Goal: Task Accomplishment & Management: Use online tool/utility

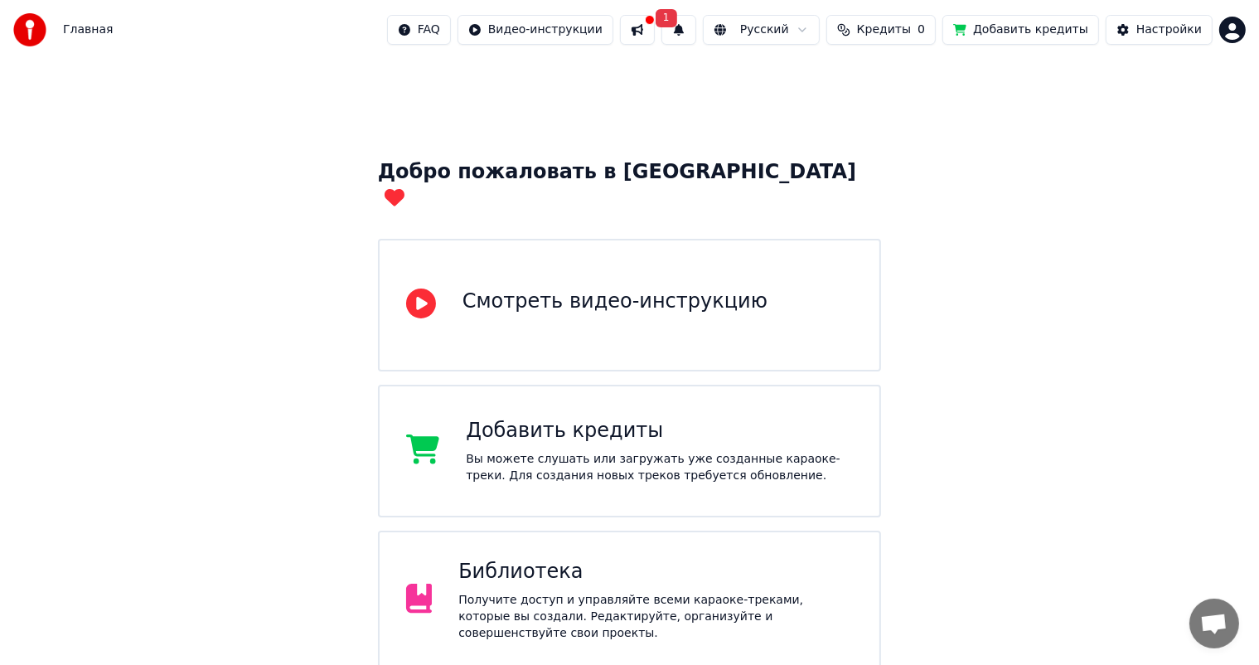
click at [655, 31] on button at bounding box center [637, 30] width 35 height 30
click at [1051, 204] on div "Добро пожаловать в Youka Смотреть видео-инструкцию Добавить кредиты Вы можете с…" at bounding box center [629, 522] width 1259 height 925
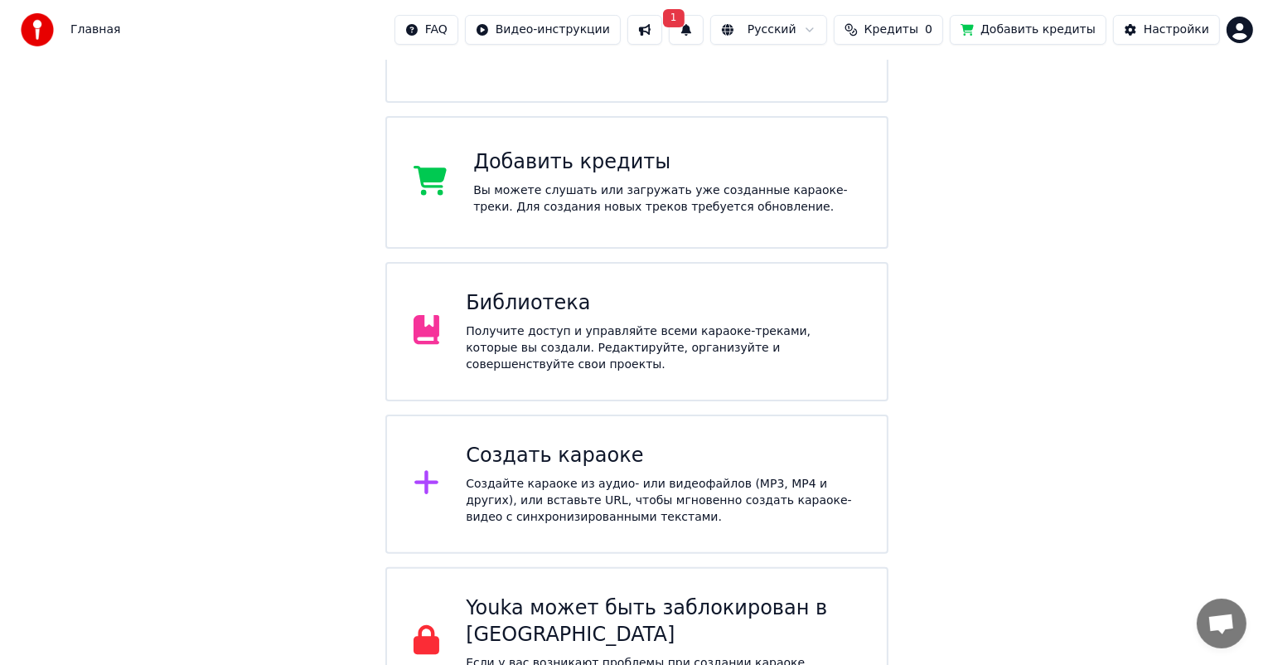
scroll to position [269, 0]
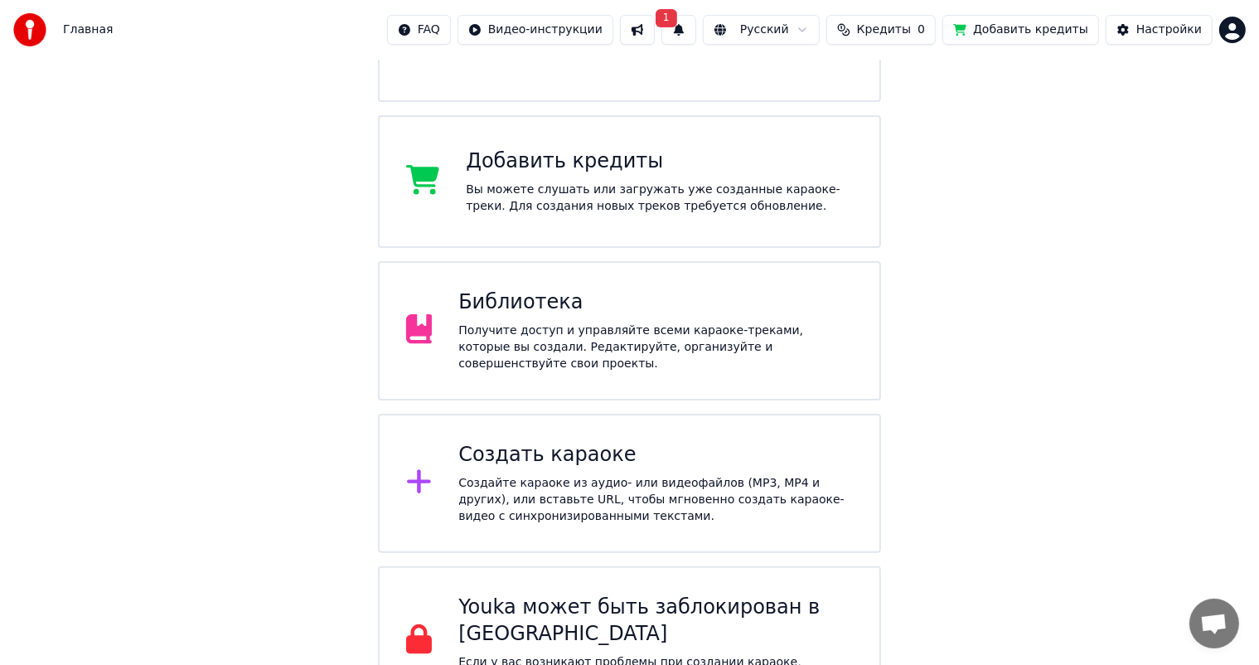
click at [570, 442] on div "Создать караоке" at bounding box center [655, 455] width 395 height 27
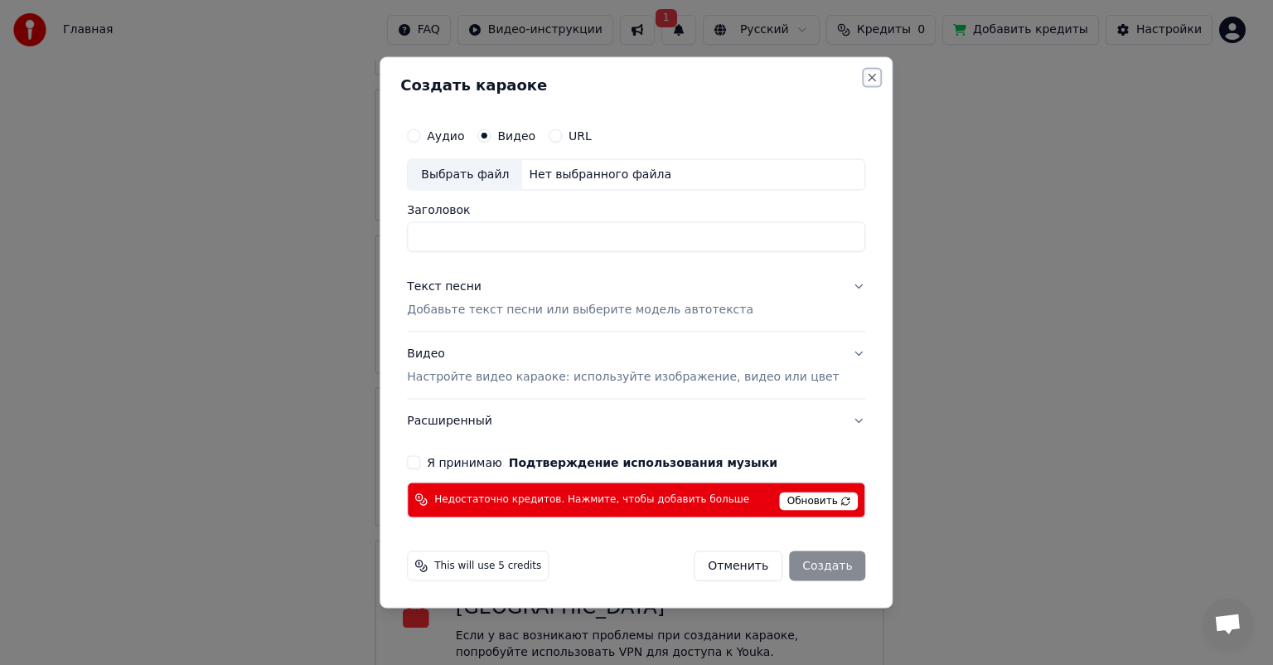
click at [866, 73] on button "Close" at bounding box center [872, 77] width 13 height 13
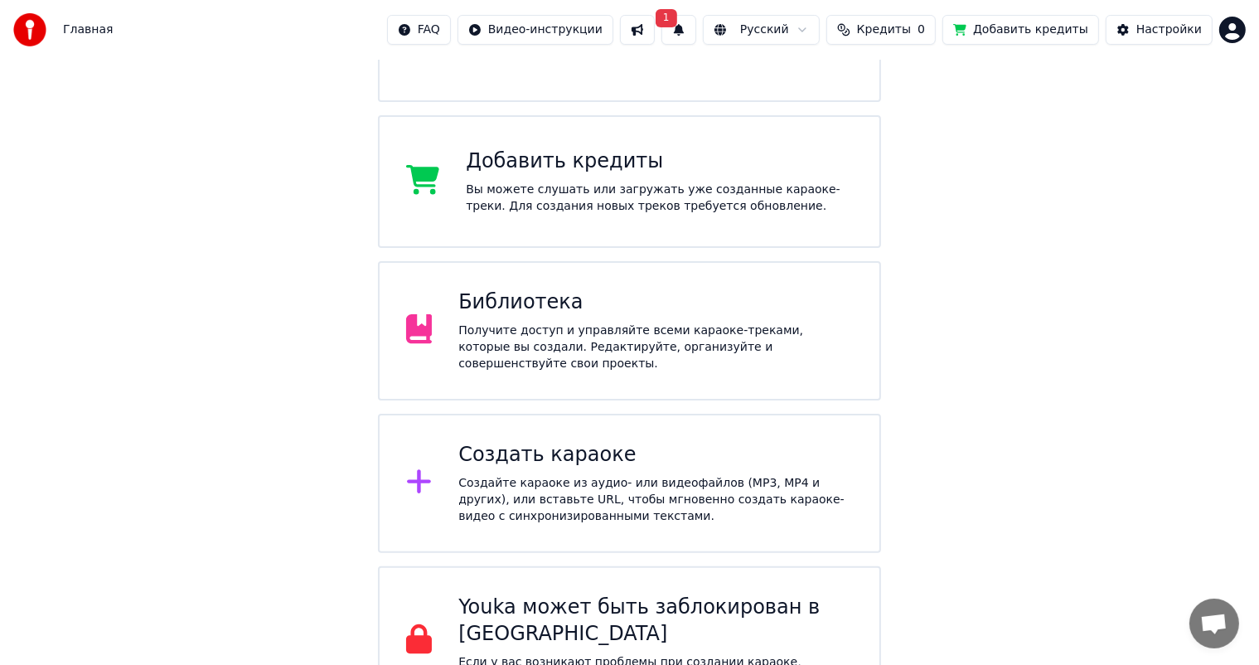
click at [508, 442] on div "Создать караоке" at bounding box center [655, 455] width 395 height 27
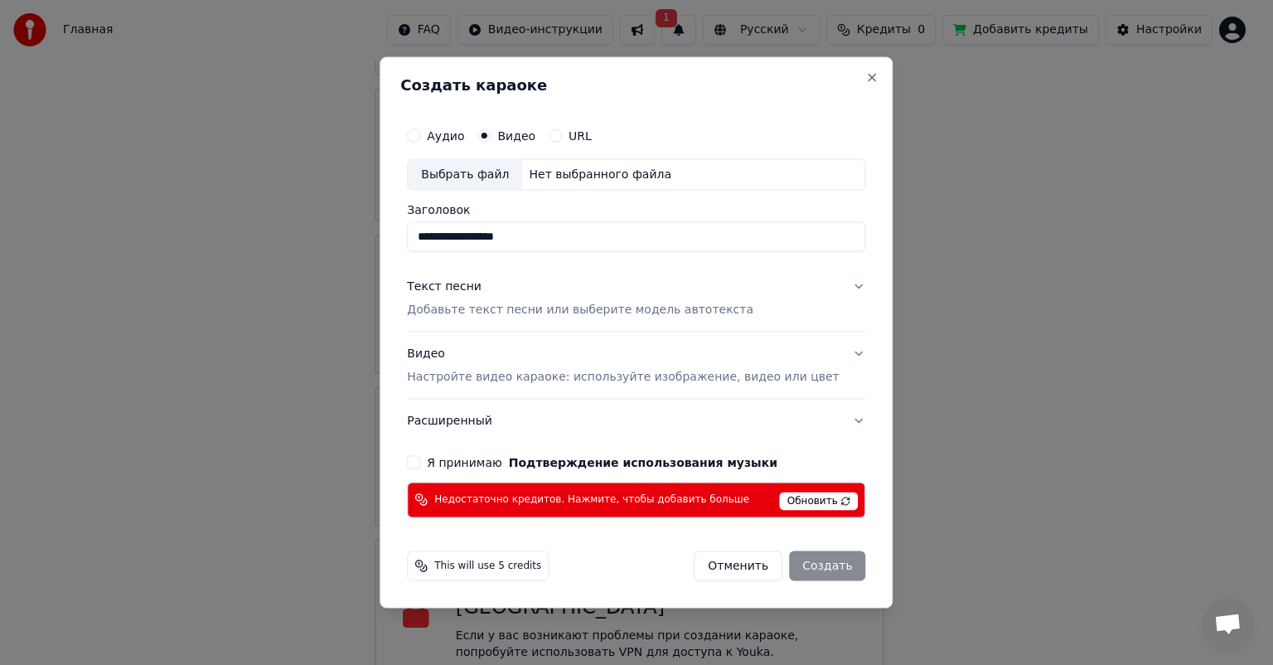
type input "**********"
click at [603, 316] on p "Добавьте текст песни или выберите модель автотекста" at bounding box center [580, 310] width 347 height 17
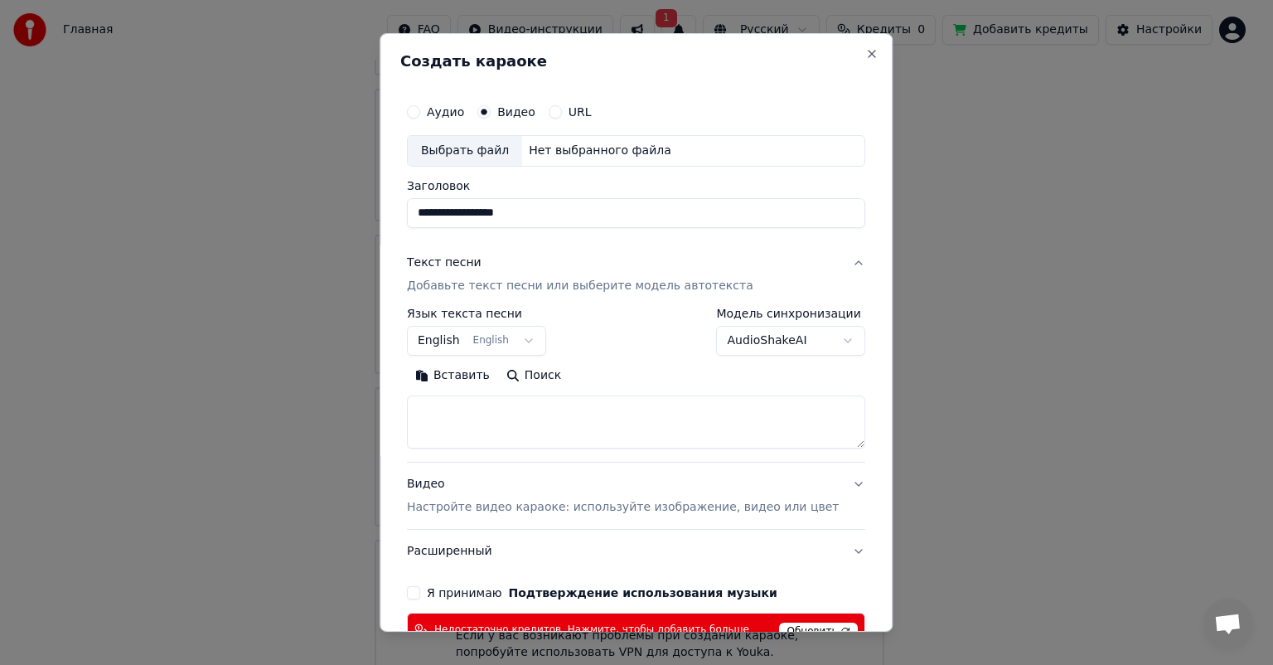
click at [517, 342] on button "English English" at bounding box center [476, 341] width 139 height 30
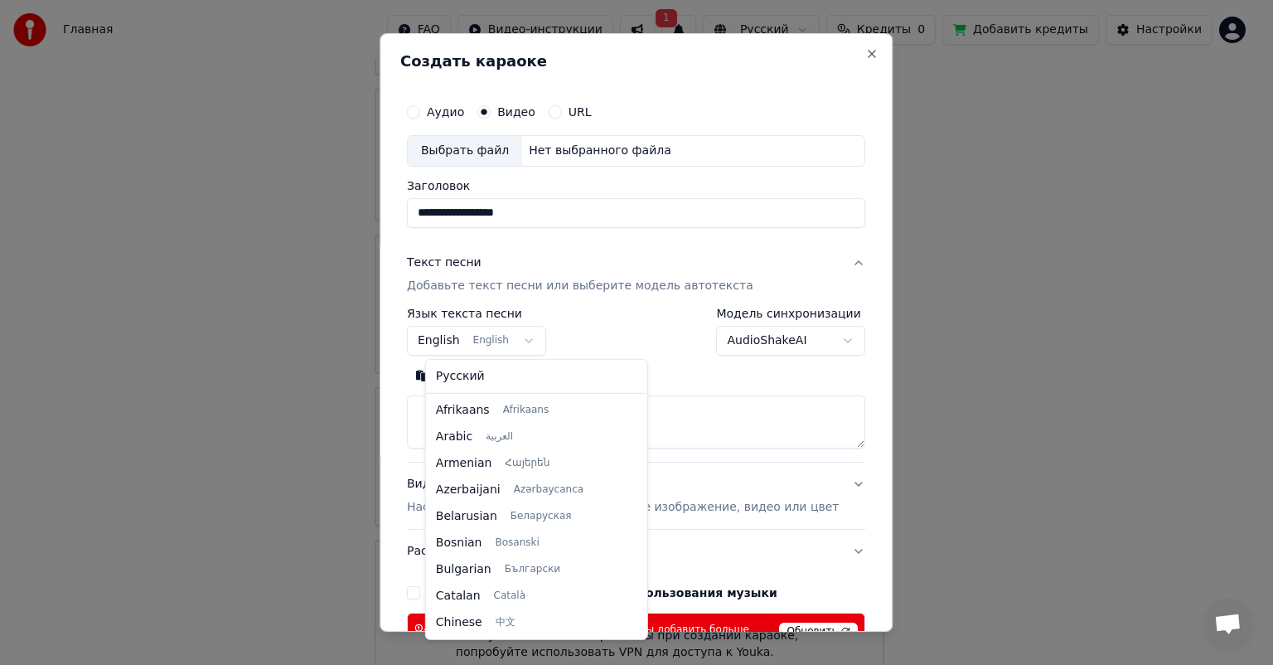
scroll to position [133, 0]
select select "**"
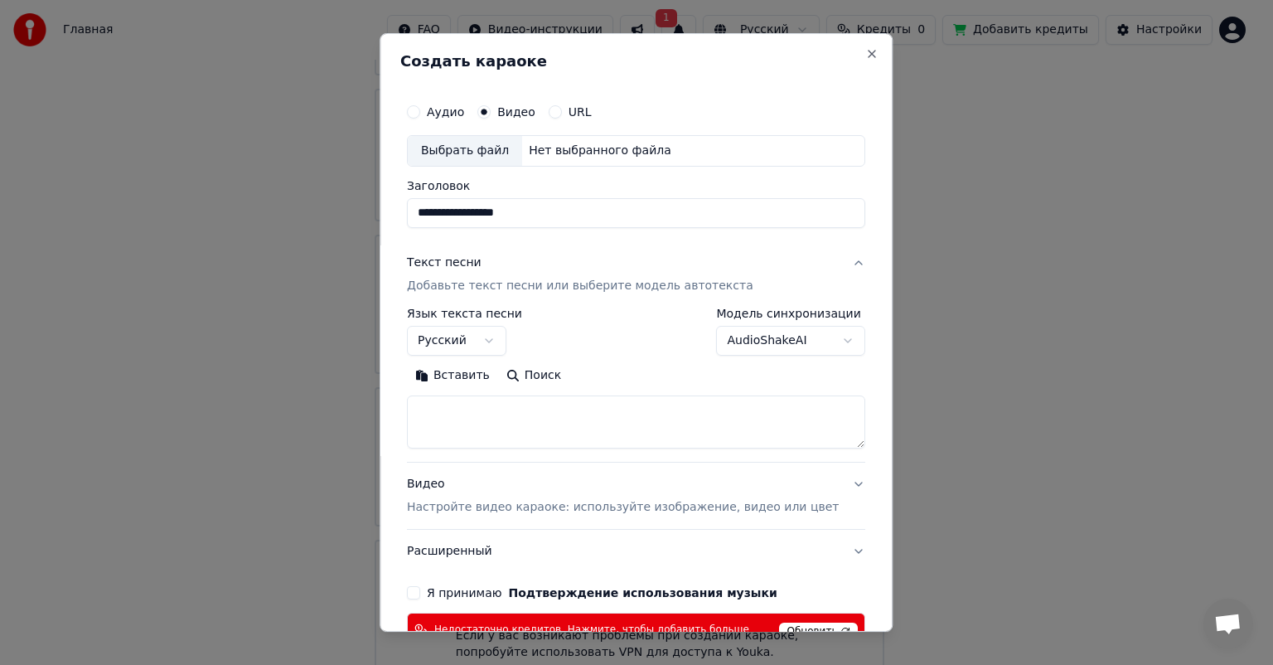
click at [484, 411] on textarea at bounding box center [636, 421] width 458 height 53
paste textarea "**********"
type textarea "**********"
click at [768, 341] on body "Главная FAQ Видео-инструкции 1 Русский Кредиты 0 Добавить кредиты Настройки Доб…" at bounding box center [629, 210] width 1259 height 958
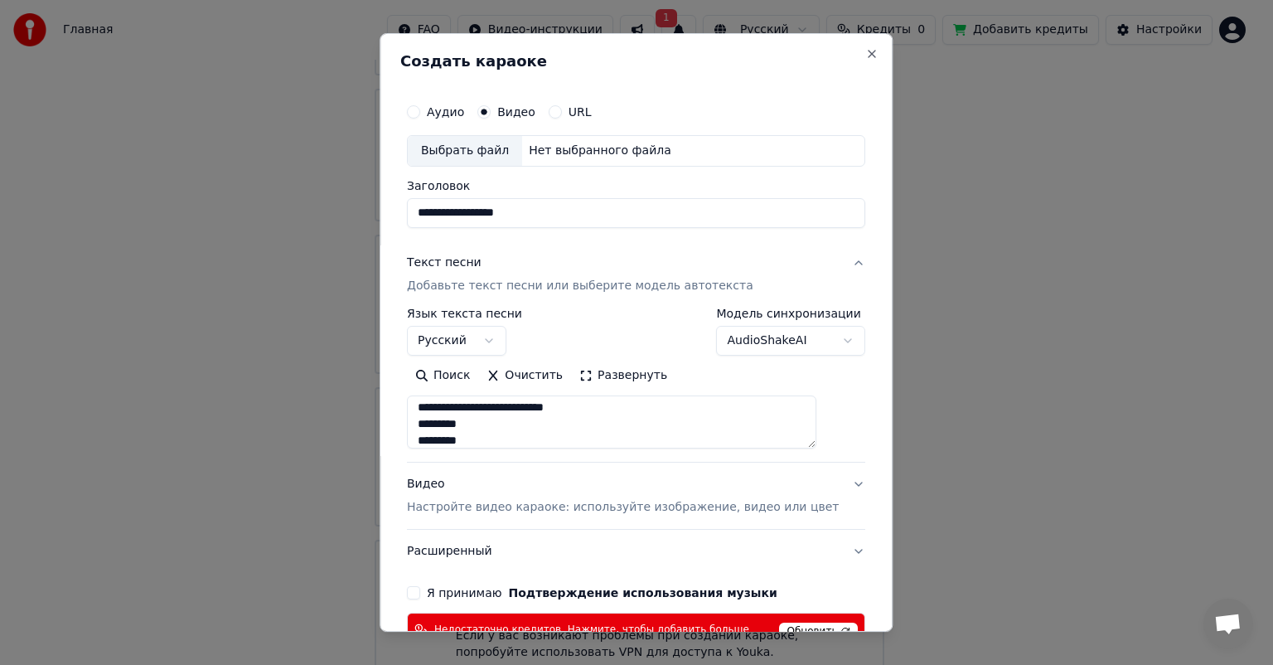
click at [768, 339] on body "Главная FAQ Видео-инструкции 1 Русский Кредиты 0 Добавить кредиты Настройки Доб…" at bounding box center [629, 210] width 1259 height 958
click at [521, 504] on p "Настройте видео караоке: используйте изображение, видео или цвет" at bounding box center [623, 507] width 432 height 17
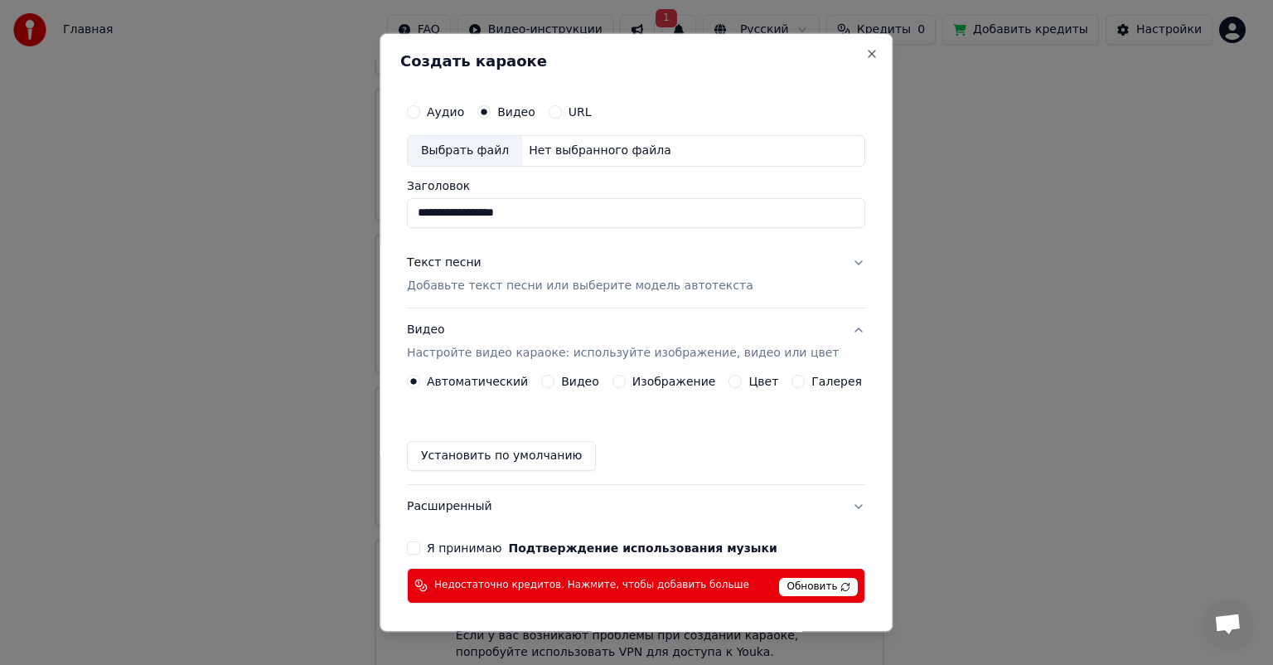
click at [537, 346] on p "Настройте видео караоке: используйте изображение, видео или цвет" at bounding box center [623, 353] width 432 height 17
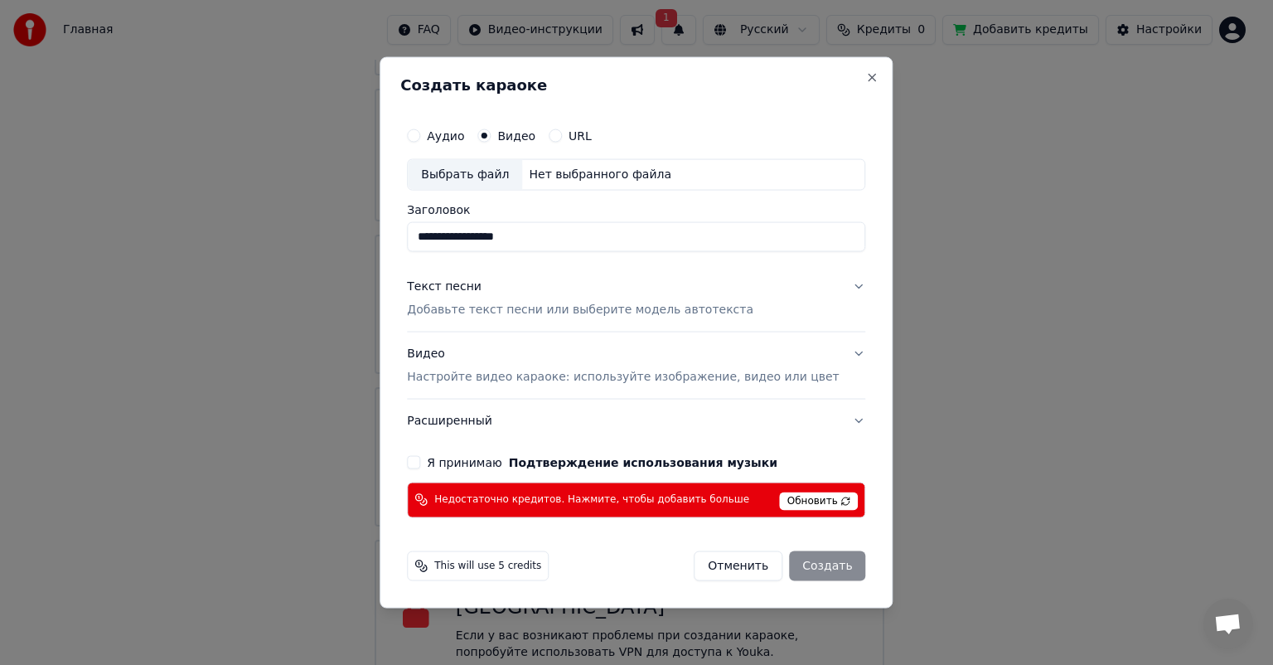
click at [539, 375] on p "Настройте видео караоке: используйте изображение, видео или цвет" at bounding box center [623, 376] width 432 height 17
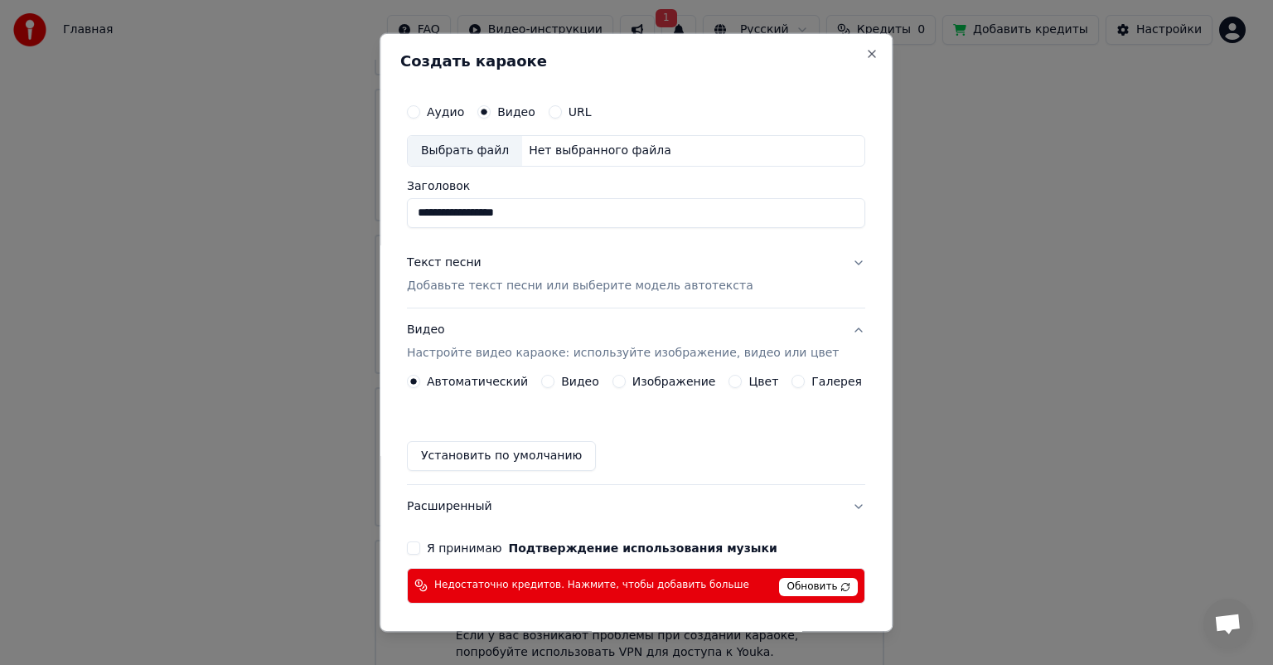
click at [572, 378] on label "Видео" at bounding box center [580, 382] width 38 height 12
click at [555, 378] on button "Видео" at bounding box center [547, 381] width 13 height 13
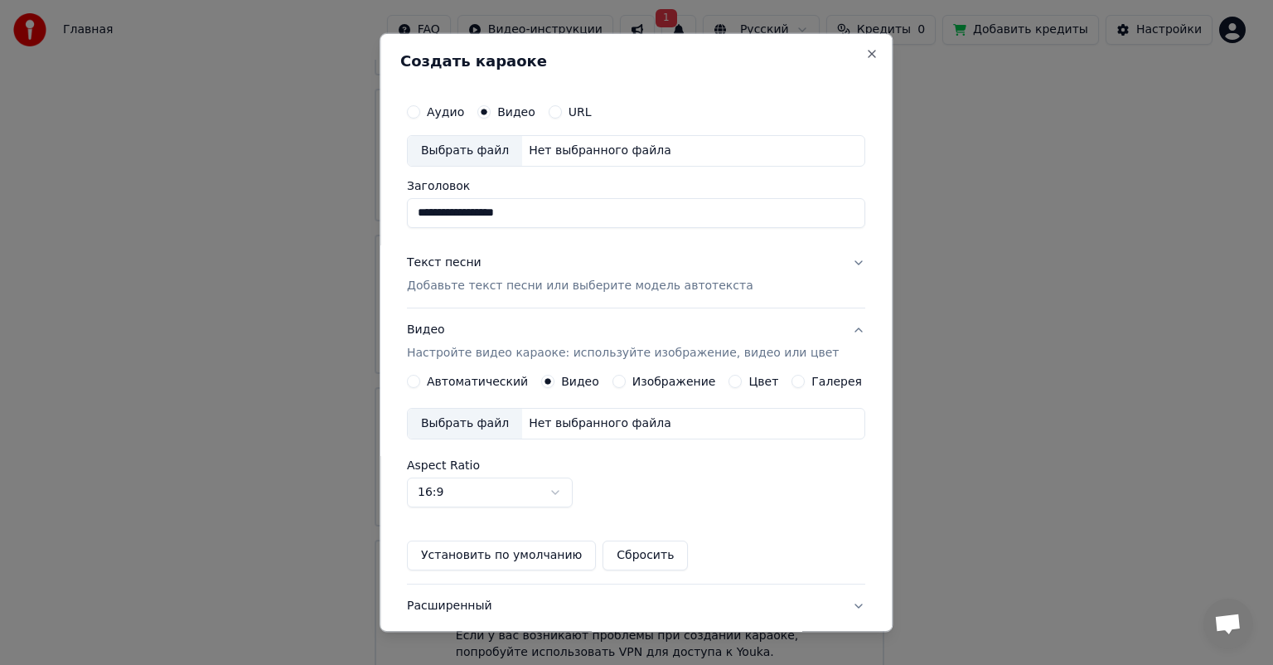
click at [571, 431] on div "Нет выбранного файла" at bounding box center [600, 423] width 156 height 17
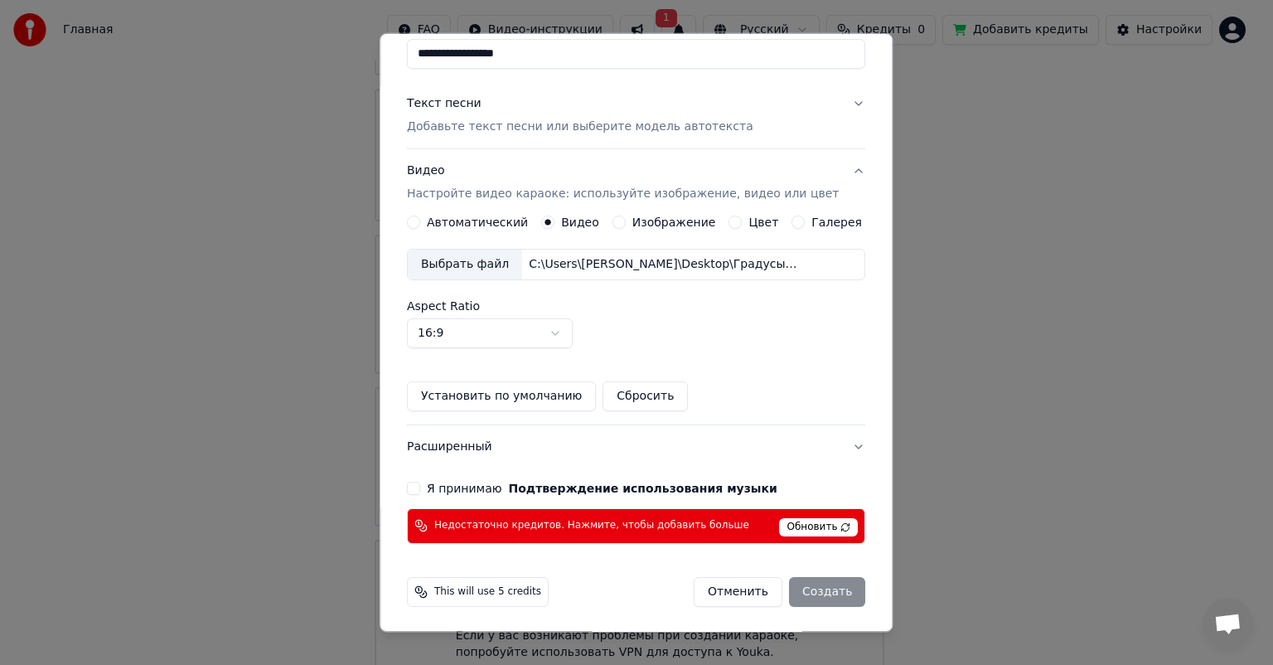
scroll to position [76, 0]
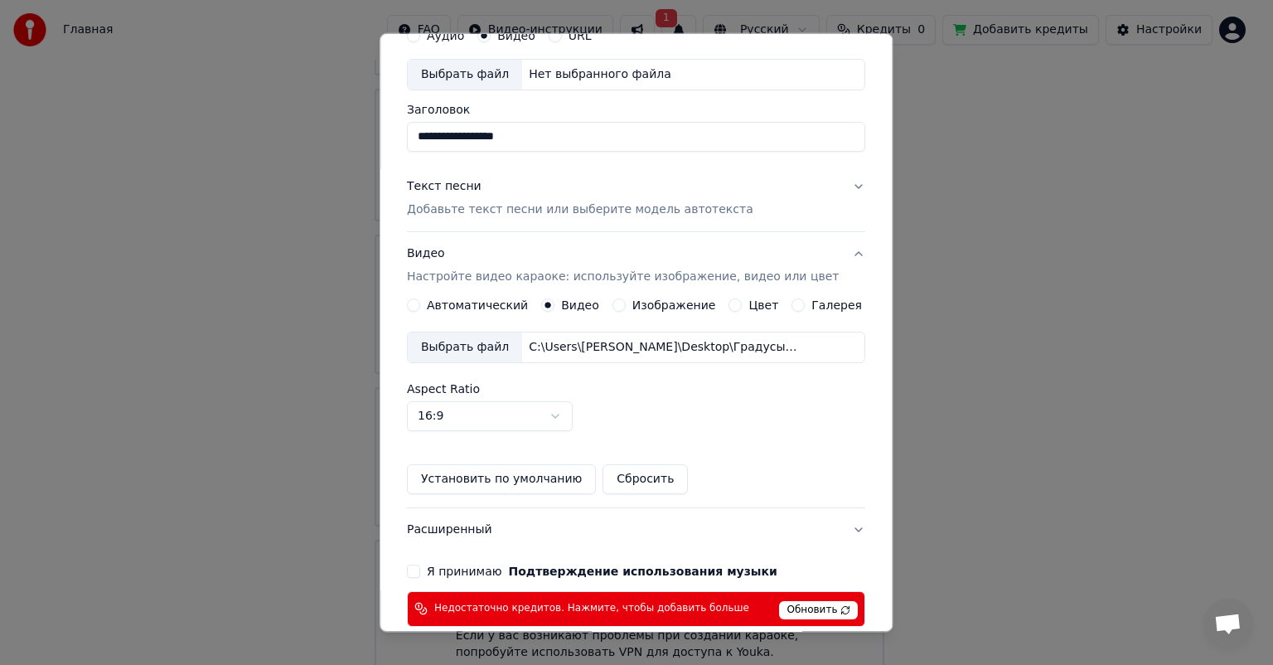
click at [639, 305] on label "Изображение" at bounding box center [674, 305] width 84 height 12
click at [626, 305] on button "Изображение" at bounding box center [619, 304] width 13 height 13
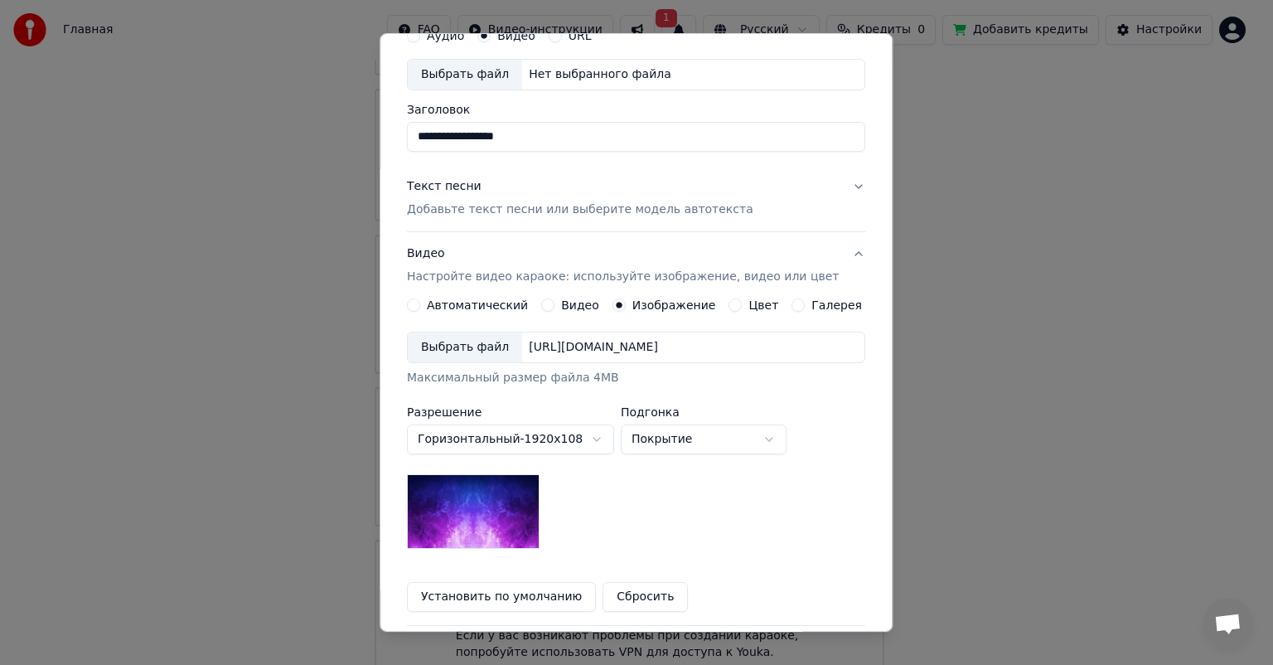
click at [726, 443] on body "Главная FAQ Видео-инструкции 1 Русский Кредиты 0 Добавить кредиты Настройки Доб…" at bounding box center [629, 210] width 1259 height 958
click at [725, 442] on body "Главная FAQ Видео-инструкции 1 Русский Кредиты 0 Добавить кредиты Настройки Доб…" at bounding box center [629, 210] width 1259 height 958
click at [729, 300] on button "Цвет" at bounding box center [735, 304] width 13 height 13
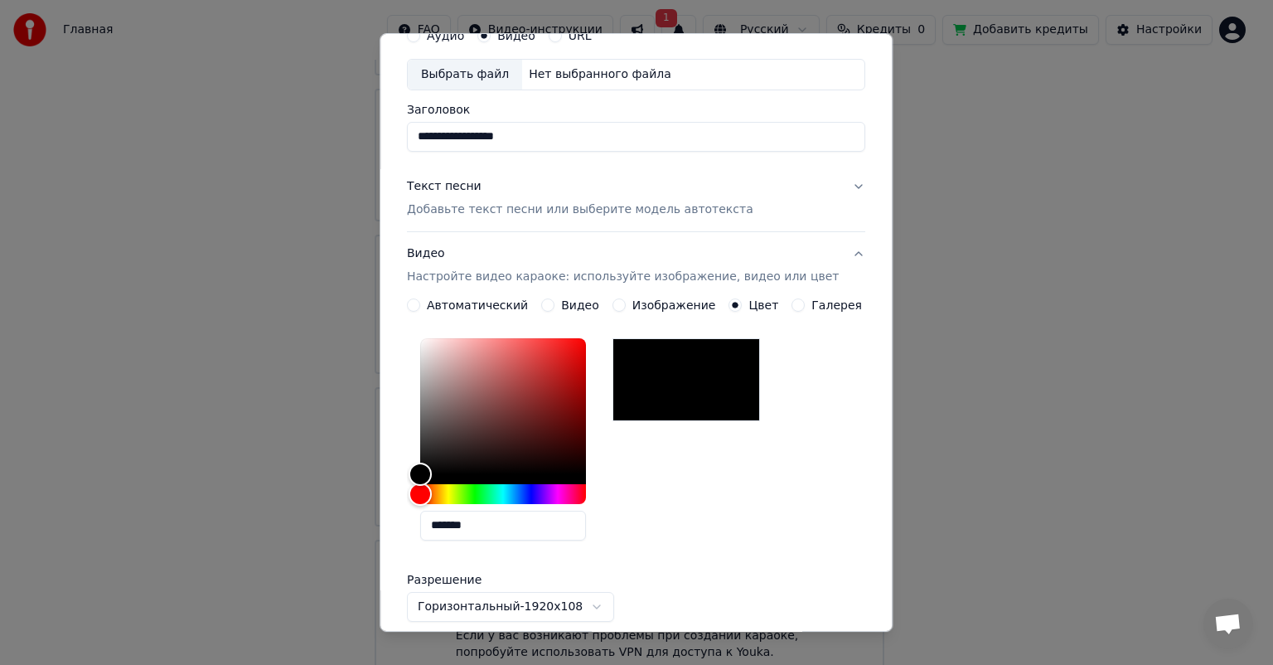
click at [729, 300] on button "Цвет" at bounding box center [735, 304] width 13 height 13
click at [812, 304] on label "Галерея" at bounding box center [837, 305] width 51 height 12
click at [806, 304] on button "Галерея" at bounding box center [798, 304] width 13 height 13
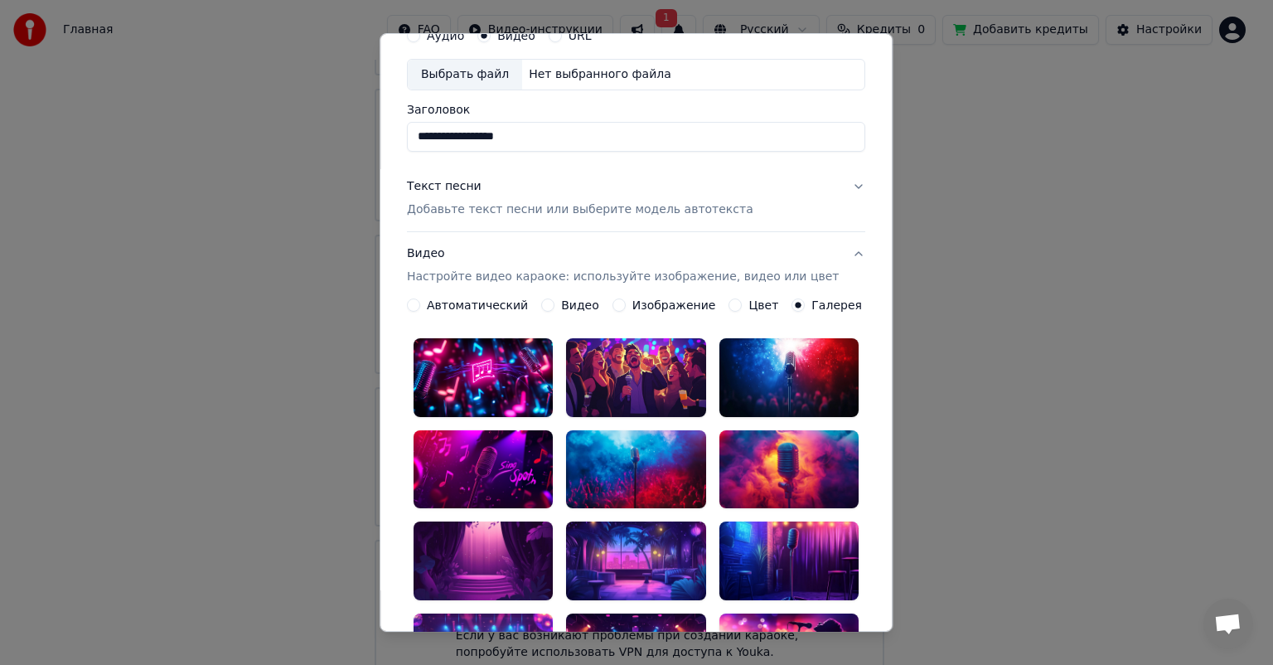
click at [492, 302] on label "Автоматический" at bounding box center [477, 305] width 101 height 12
click at [420, 302] on button "Автоматический" at bounding box center [413, 304] width 13 height 13
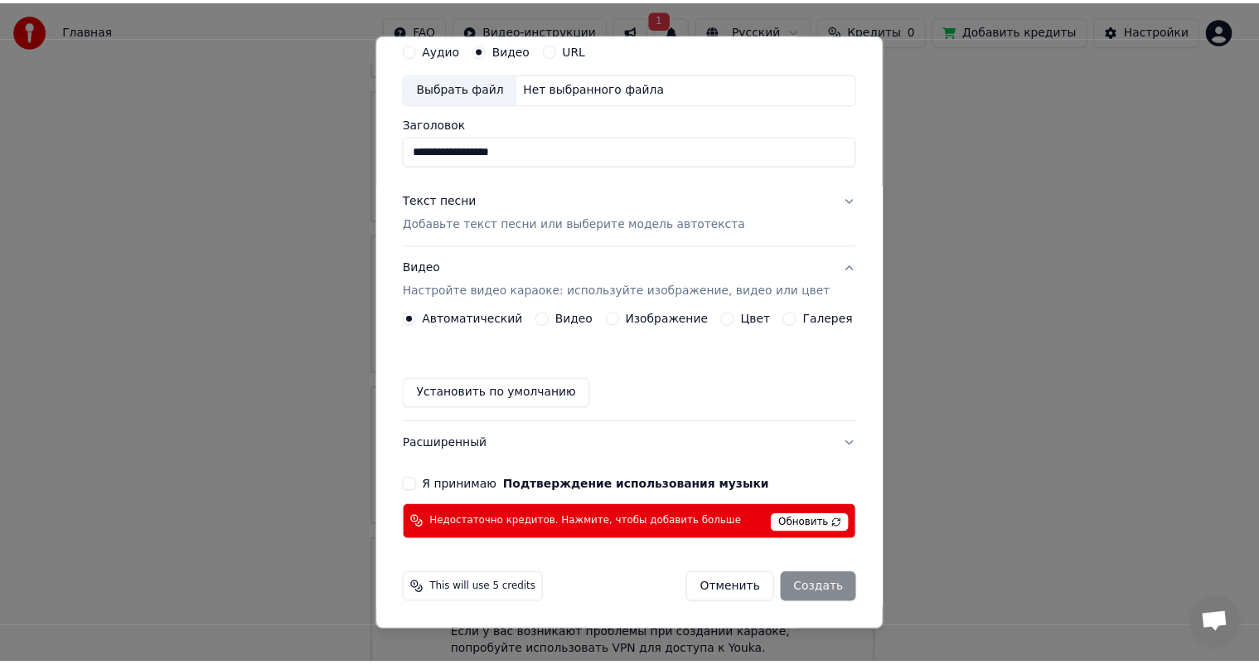
scroll to position [60, 0]
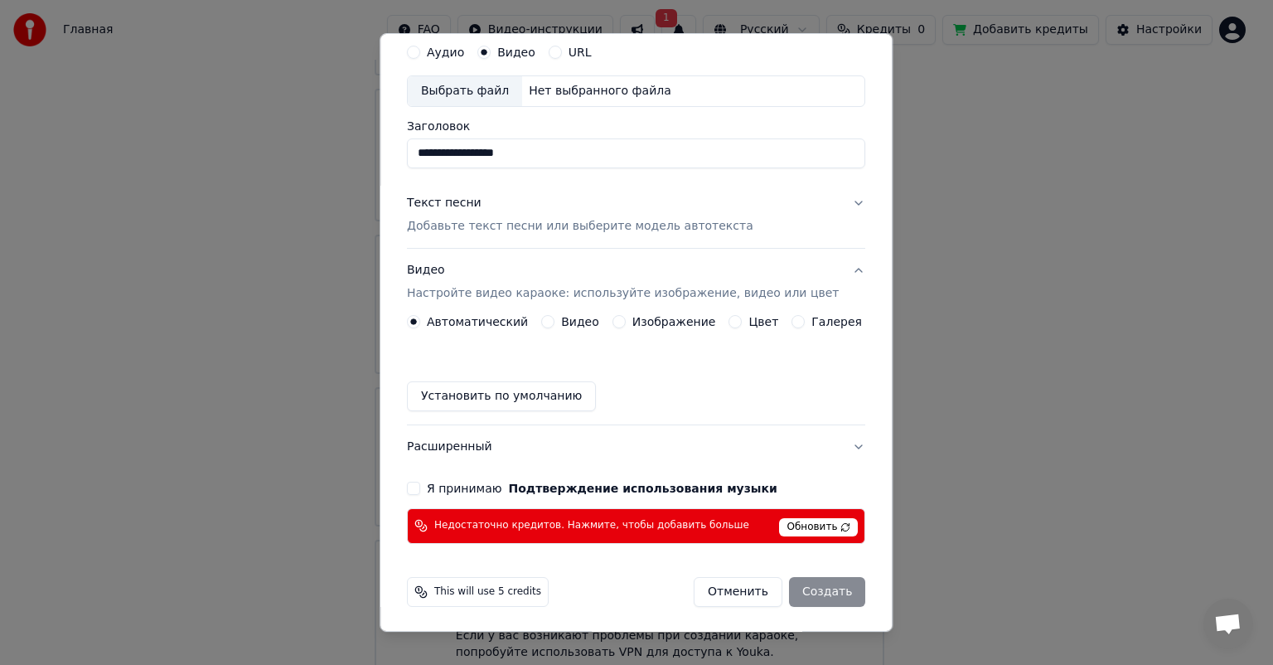
click at [420, 492] on button "Я принимаю Подтверждение использования музыки" at bounding box center [413, 488] width 13 height 13
click at [777, 587] on div "Отменить Создать" at bounding box center [780, 592] width 172 height 30
click at [810, 588] on div "Отменить Создать" at bounding box center [780, 592] width 172 height 30
drag, startPoint x: 822, startPoint y: 513, endPoint x: 820, endPoint y: 525, distance: 11.9
click at [822, 515] on div "Недостаточно кредитов. Нажмите, чтобы добавить больше Обновить" at bounding box center [636, 526] width 458 height 36
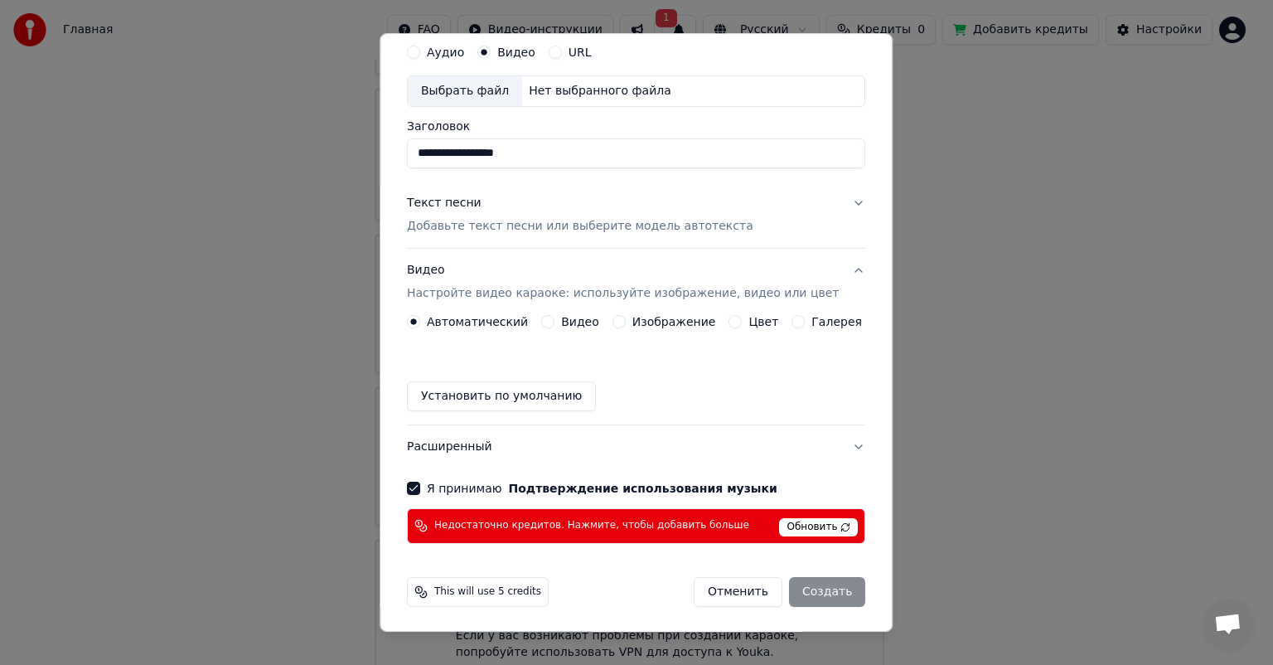
click at [819, 526] on span "Обновить" at bounding box center [819, 527] width 79 height 18
click at [814, 597] on div "Отменить Создать" at bounding box center [780, 592] width 172 height 30
click at [802, 594] on div "Отменить Создать" at bounding box center [780, 592] width 172 height 30
click at [793, 589] on div "Отменить Создать" at bounding box center [780, 592] width 172 height 30
click at [510, 585] on span "This will use 5 credits" at bounding box center [487, 591] width 107 height 13
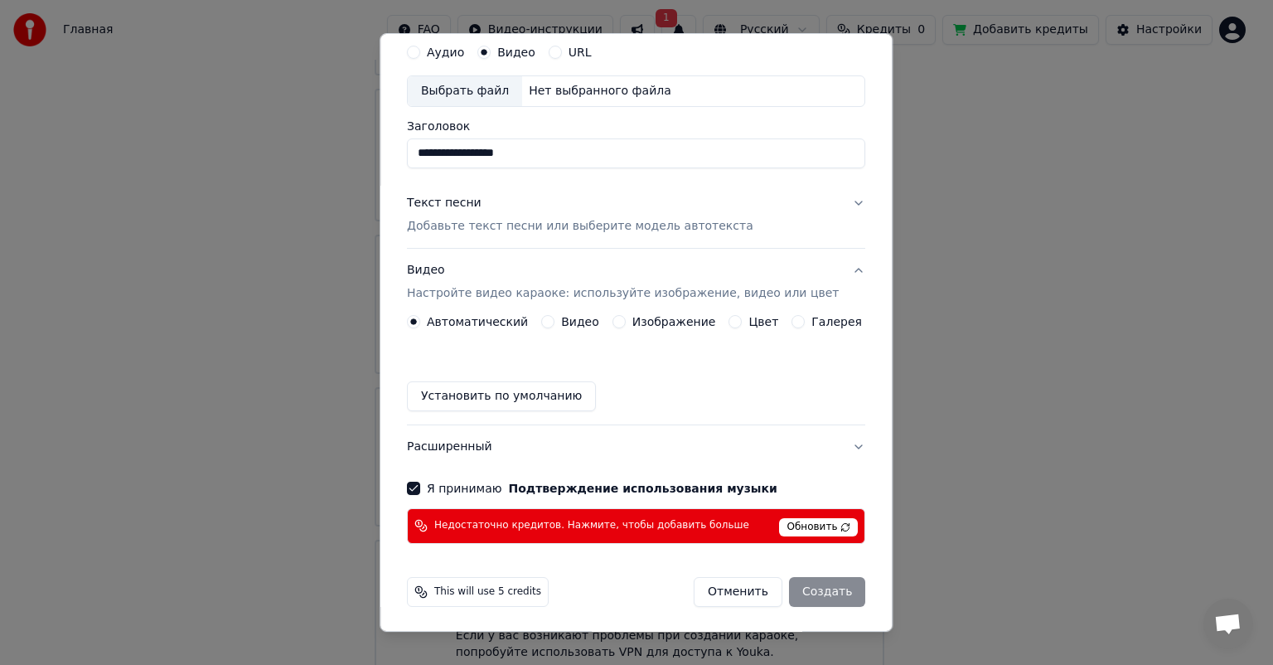
click at [428, 585] on icon at bounding box center [420, 591] width 13 height 13
click at [428, 589] on icon at bounding box center [420, 591] width 13 height 13
click at [814, 531] on span "Обновить" at bounding box center [819, 527] width 79 height 18
click at [820, 582] on div "Отменить Создать" at bounding box center [780, 592] width 172 height 30
click at [710, 587] on button "Отменить" at bounding box center [738, 592] width 89 height 30
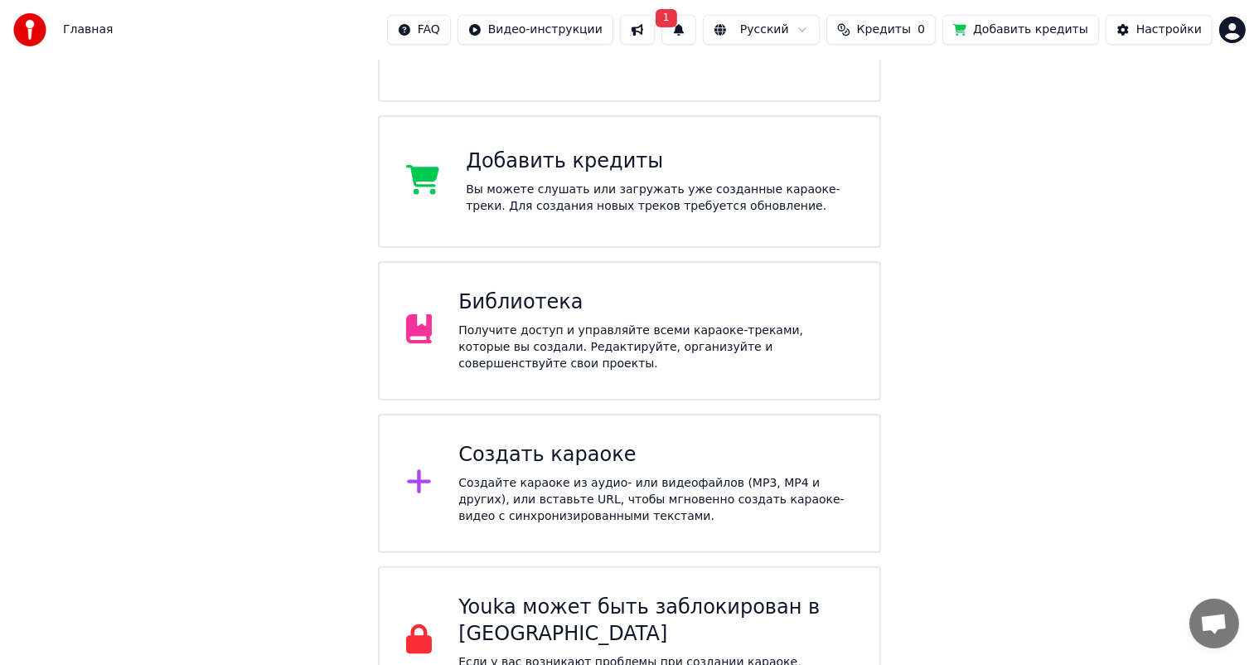
scroll to position [0, 0]
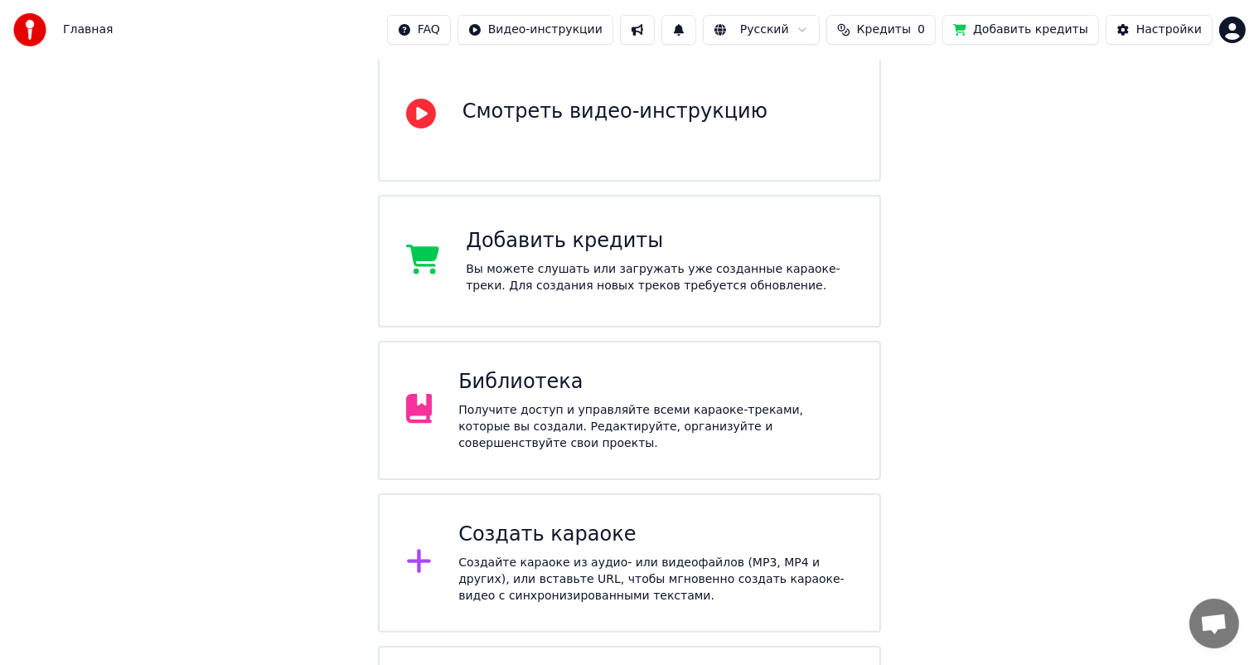
scroll to position [21, 0]
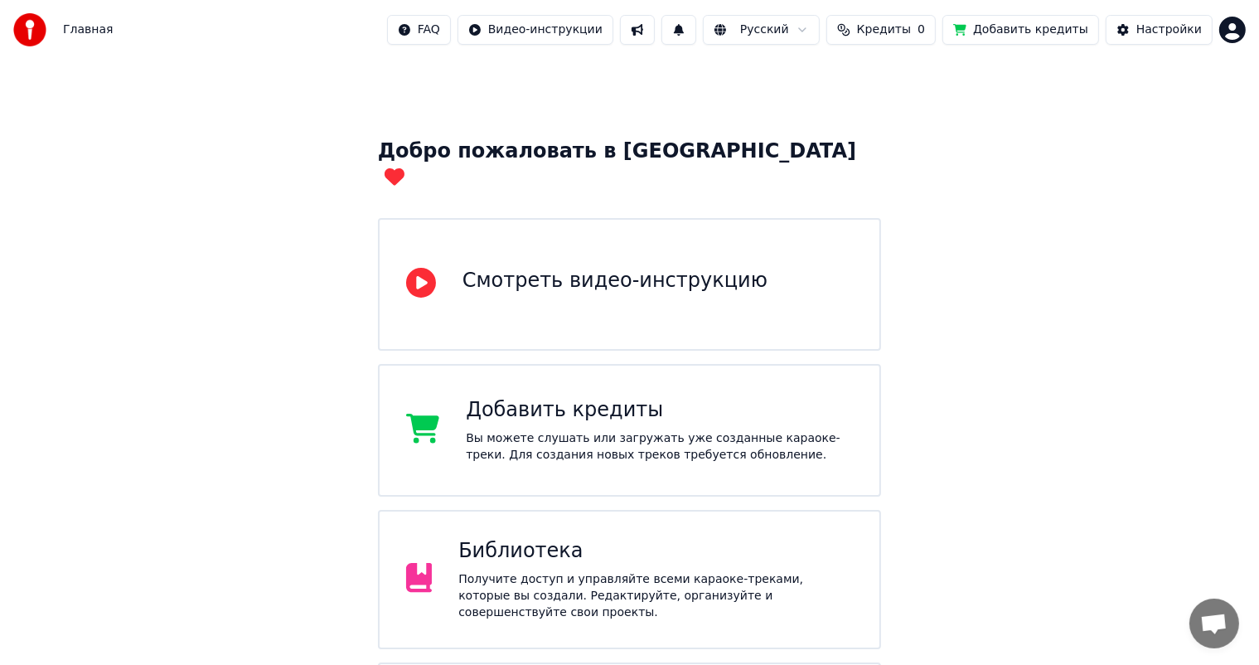
click at [907, 29] on span "Кредиты" at bounding box center [884, 30] width 54 height 17
click at [979, 77] on th "Срок действия (дней)" at bounding box center [976, 78] width 147 height 33
click at [889, 121] on button "Обновить" at bounding box center [904, 124] width 100 height 30
click at [874, 80] on th "Остаток" at bounding box center [871, 78] width 64 height 33
click at [816, 73] on th "Пополнить" at bounding box center [799, 78] width 80 height 33
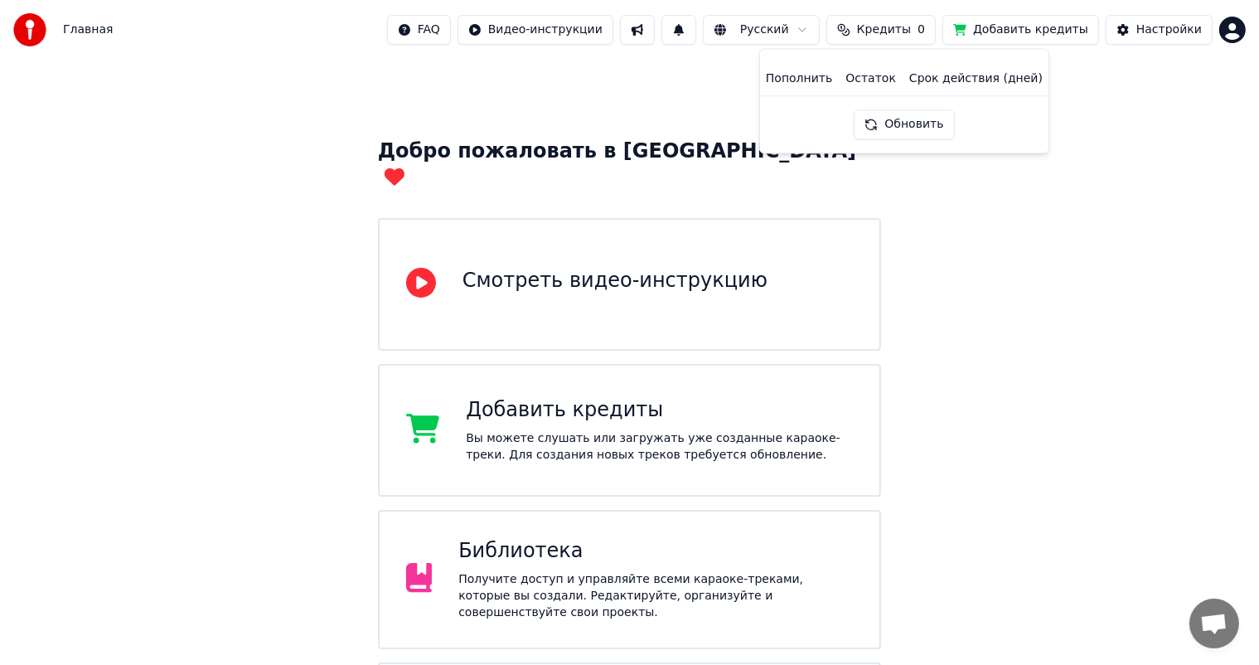
click at [815, 76] on th "Пополнить" at bounding box center [799, 78] width 80 height 33
click at [813, 80] on th "Пополнить" at bounding box center [799, 78] width 80 height 33
click at [1026, 35] on button "Добавить кредиты" at bounding box center [1021, 30] width 157 height 30
